Goal: Find specific page/section: Find specific page/section

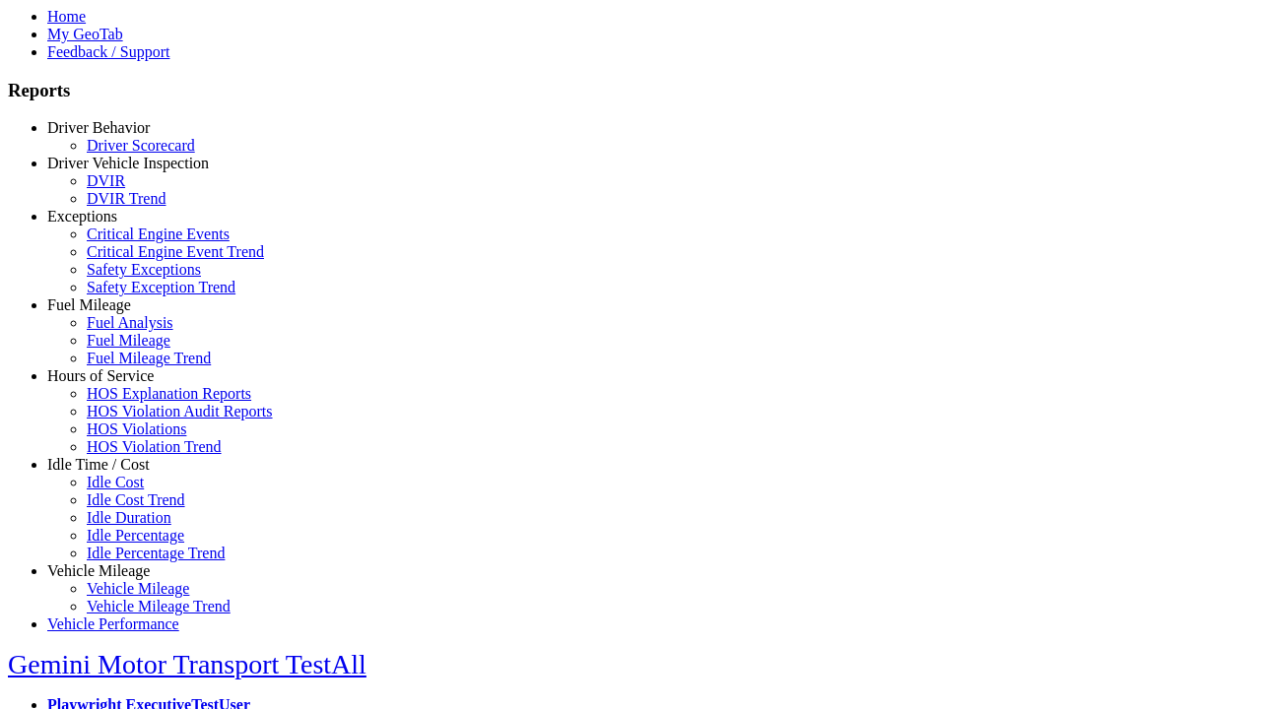
click at [113, 171] on link "Driver Vehicle Inspection" at bounding box center [128, 163] width 162 height 17
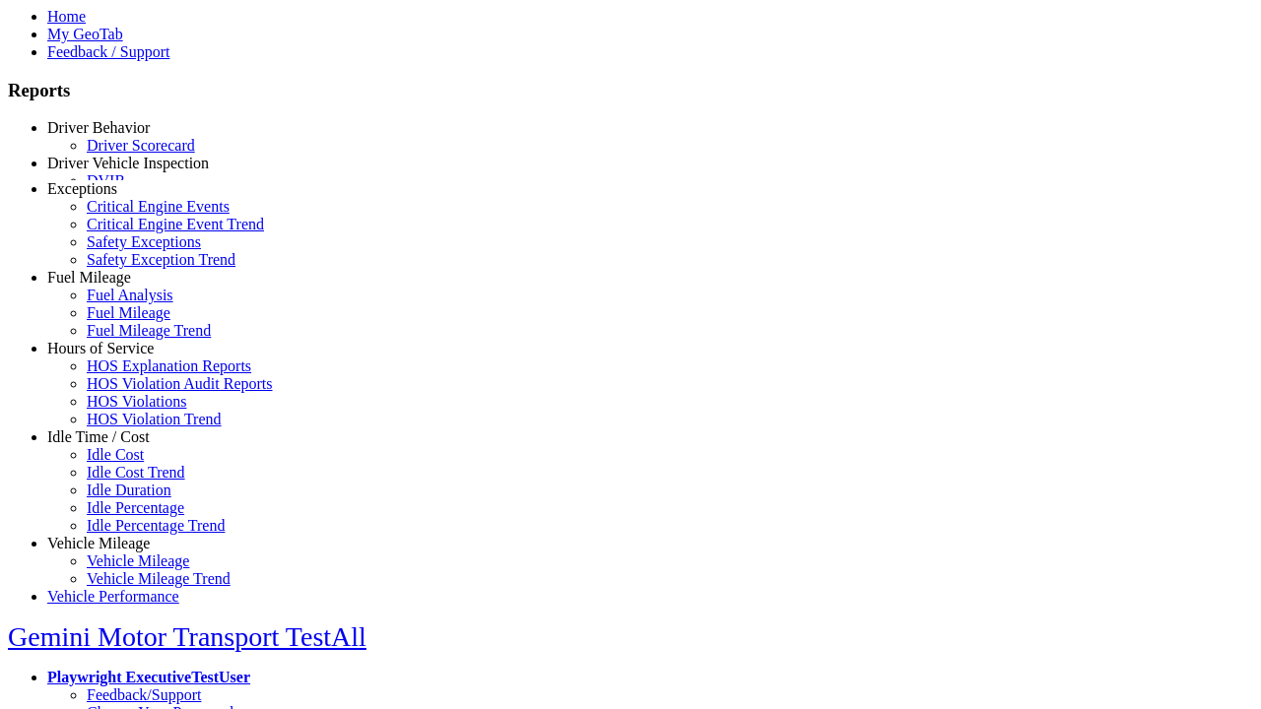
click at [128, 207] on link "DVIR Trend" at bounding box center [126, 198] width 79 height 17
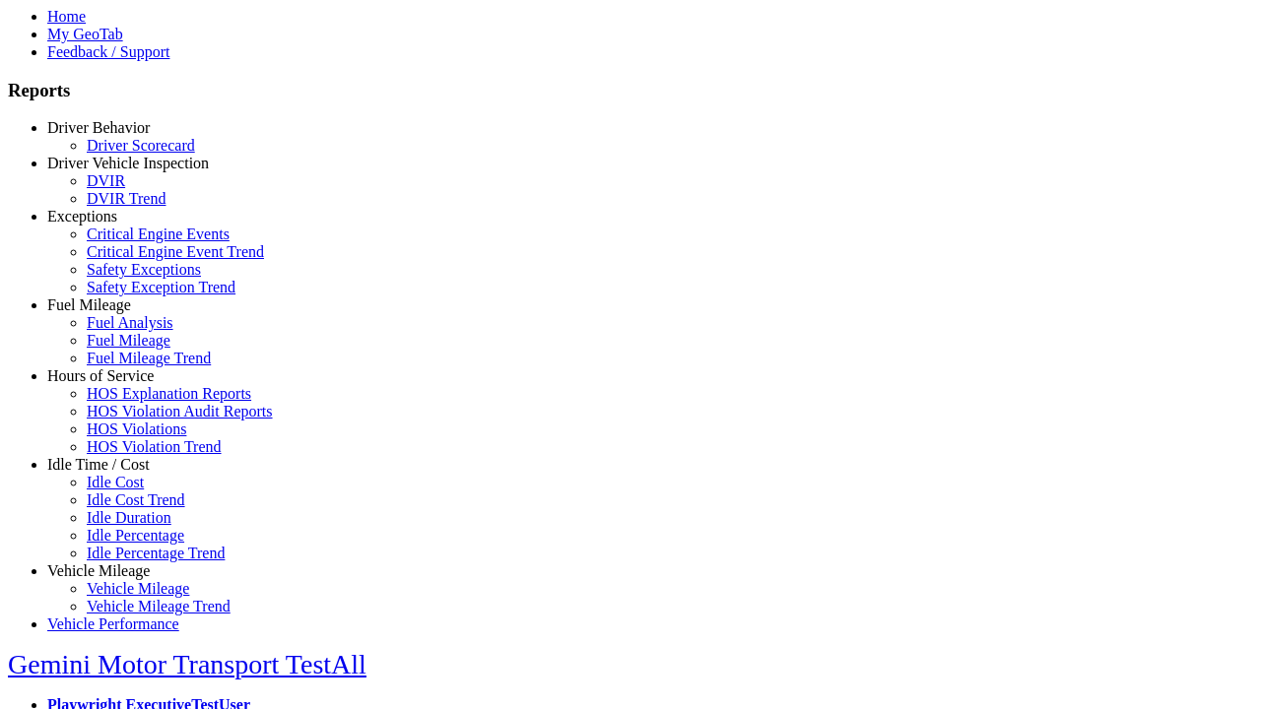
select select "**********"
type input "**********"
